Goal: Information Seeking & Learning: Understand process/instructions

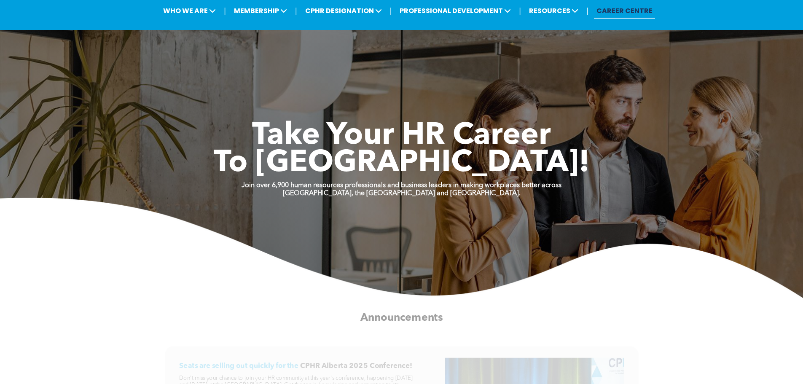
scroll to position [42, 0]
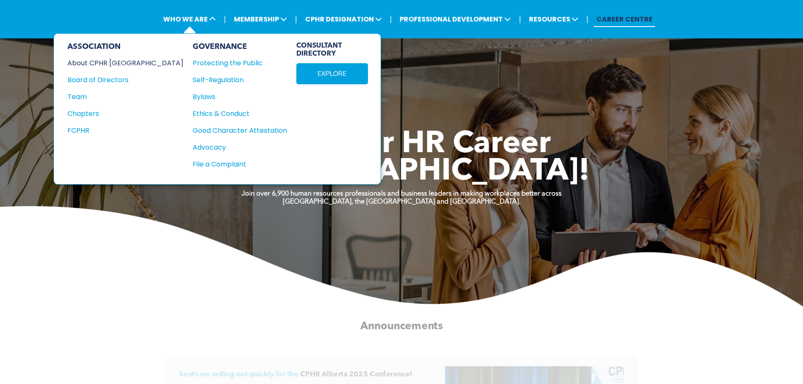
drag, startPoint x: 102, startPoint y: 61, endPoint x: 114, endPoint y: 62, distance: 11.9
click at [102, 61] on div "About CPHR [GEOGRAPHIC_DATA]" at bounding box center [119, 63] width 105 height 11
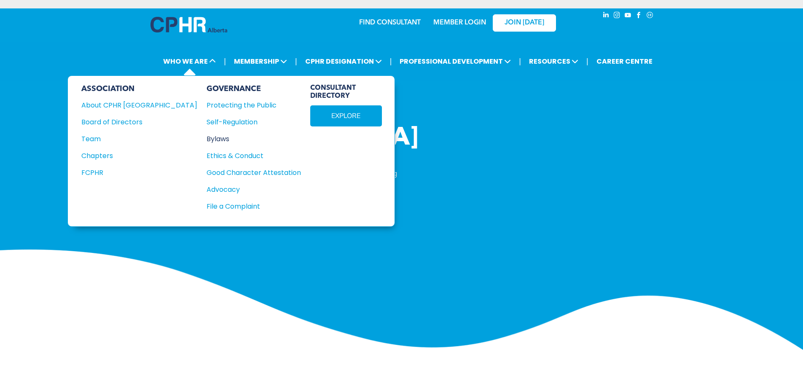
click at [207, 137] on div "Bylaws" at bounding box center [249, 139] width 85 height 11
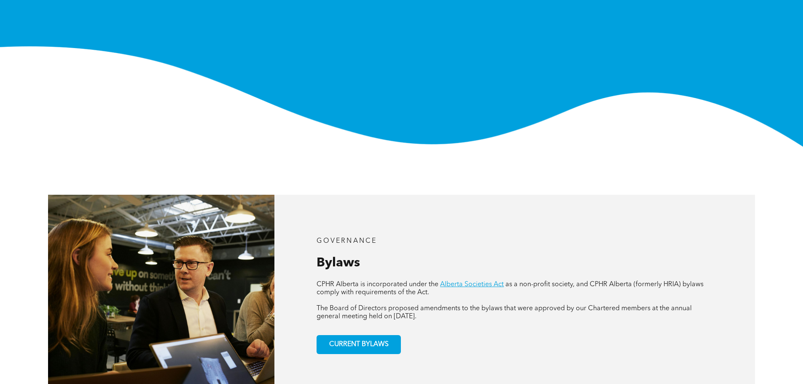
scroll to position [211, 0]
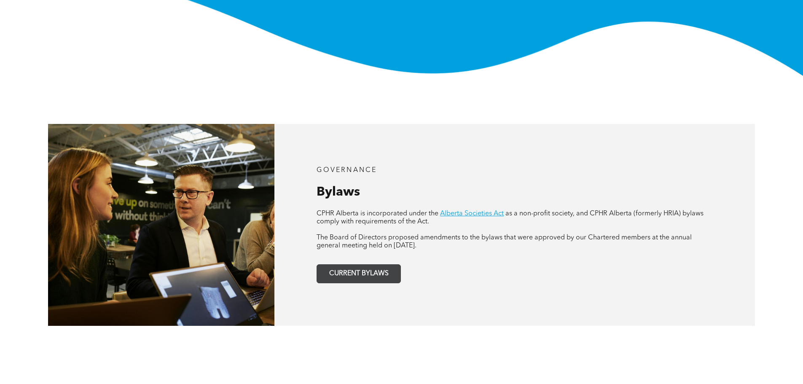
click at [368, 275] on span "CURRENT BYLAWS" at bounding box center [358, 274] width 65 height 16
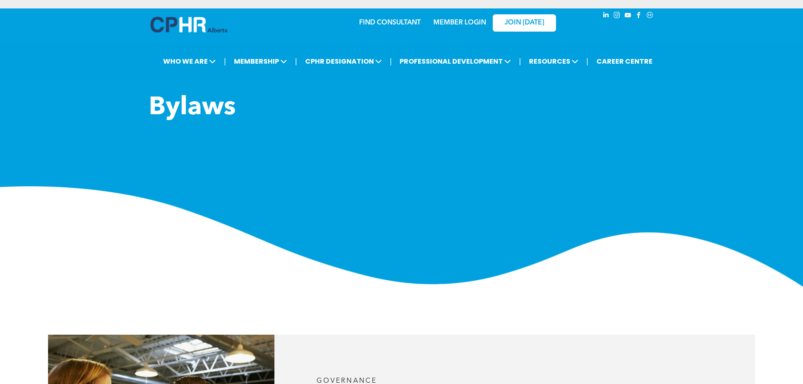
scroll to position [211, 0]
